Goal: Task Accomplishment & Management: Use online tool/utility

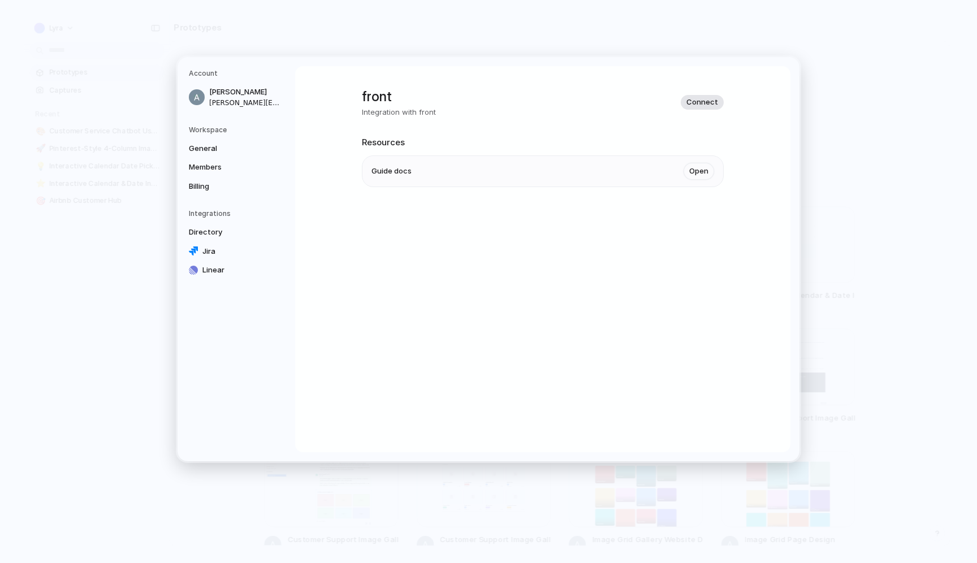
click at [692, 97] on span "Connect" at bounding box center [703, 102] width 32 height 11
click at [549, 338] on div "front Integration with front Connect Resources Guide docs Open" at bounding box center [543, 259] width 496 height 386
